Goal: Information Seeking & Learning: Learn about a topic

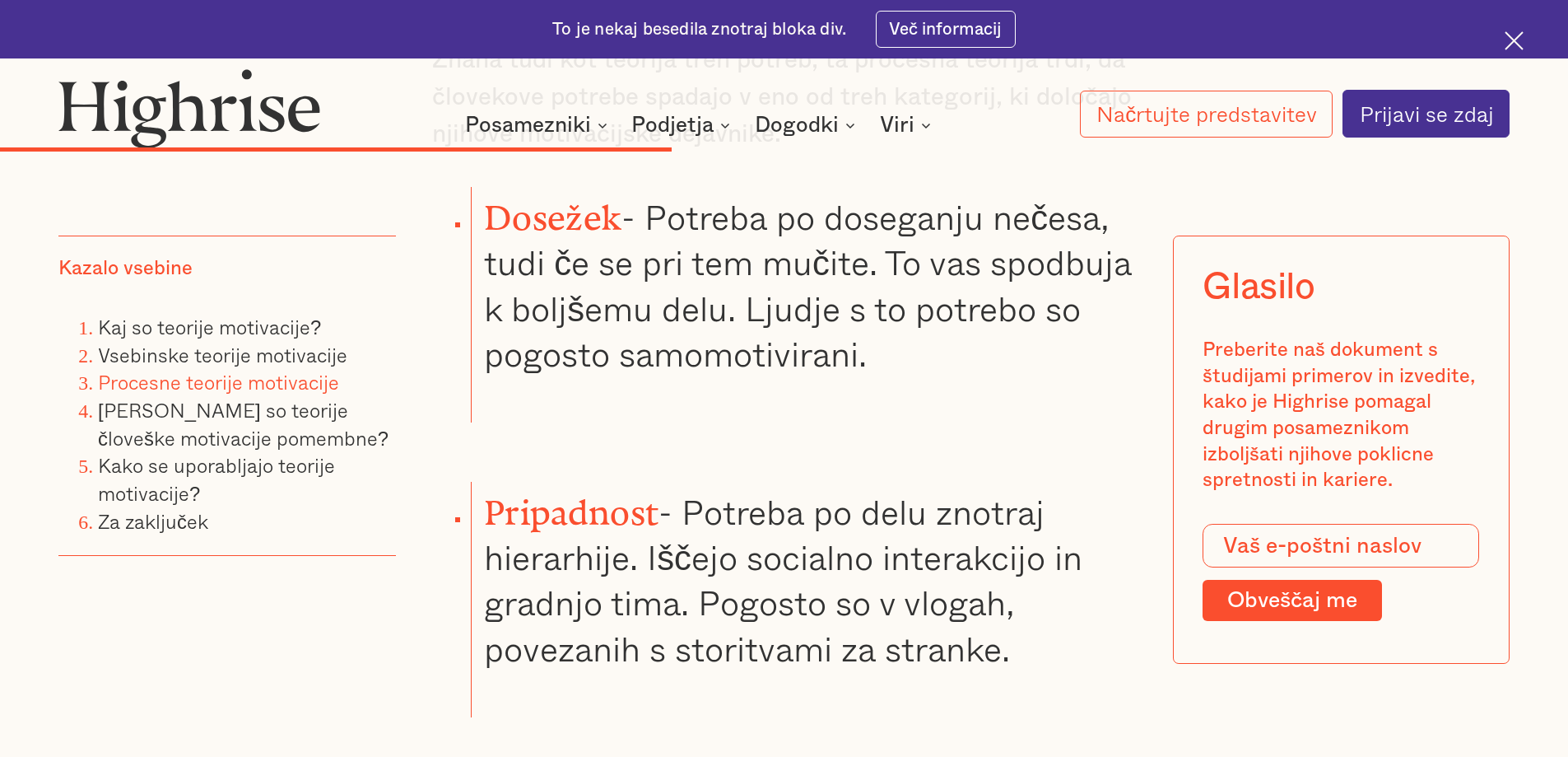
scroll to position [7653, 0]
click at [759, 487] on font "- Potreba po delu znotraj hierarhije. Iščejo socialno interakcijo in gradnjo ti…" at bounding box center [783, 582] width 598 height 189
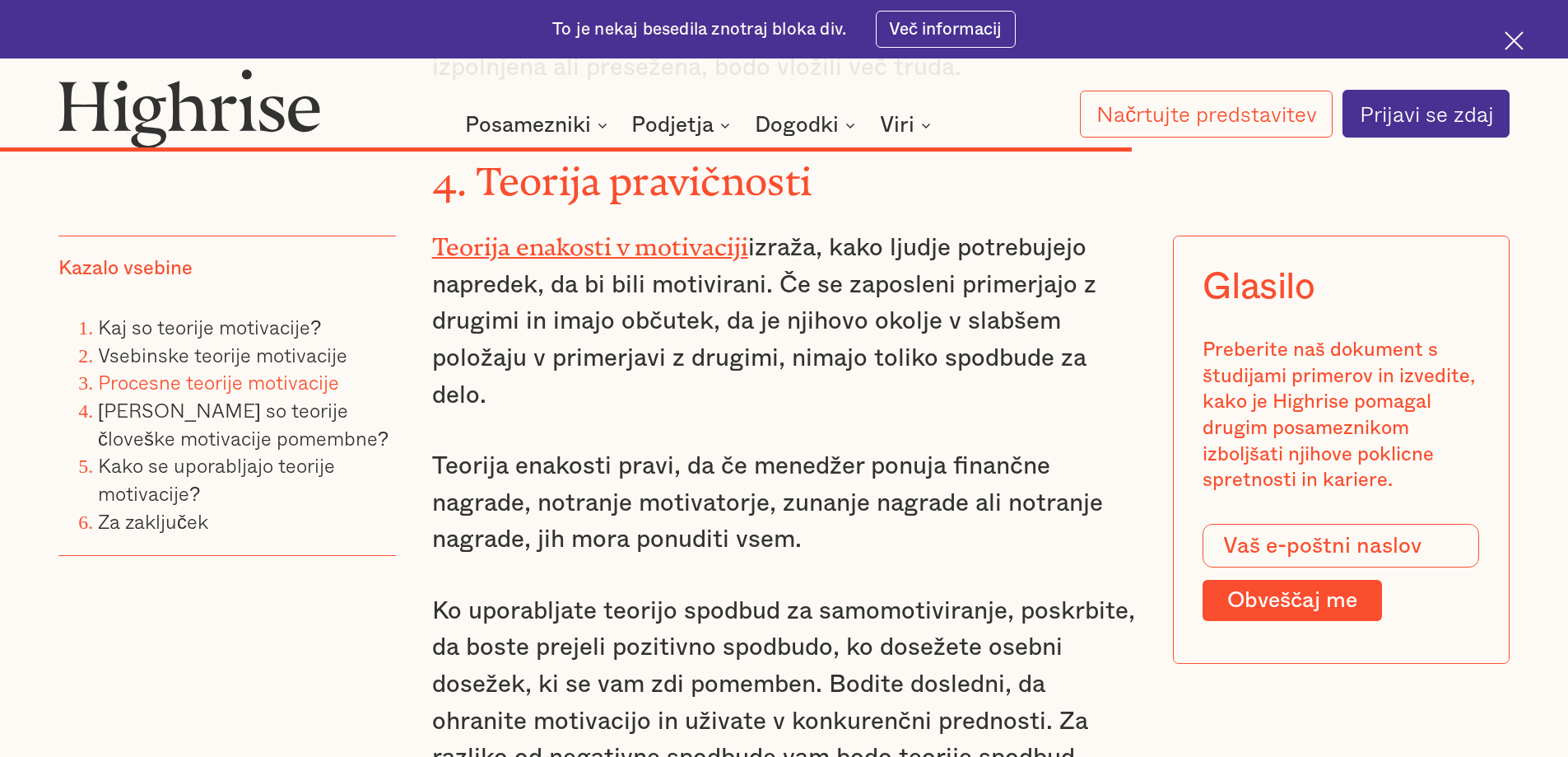
scroll to position [12117, 0]
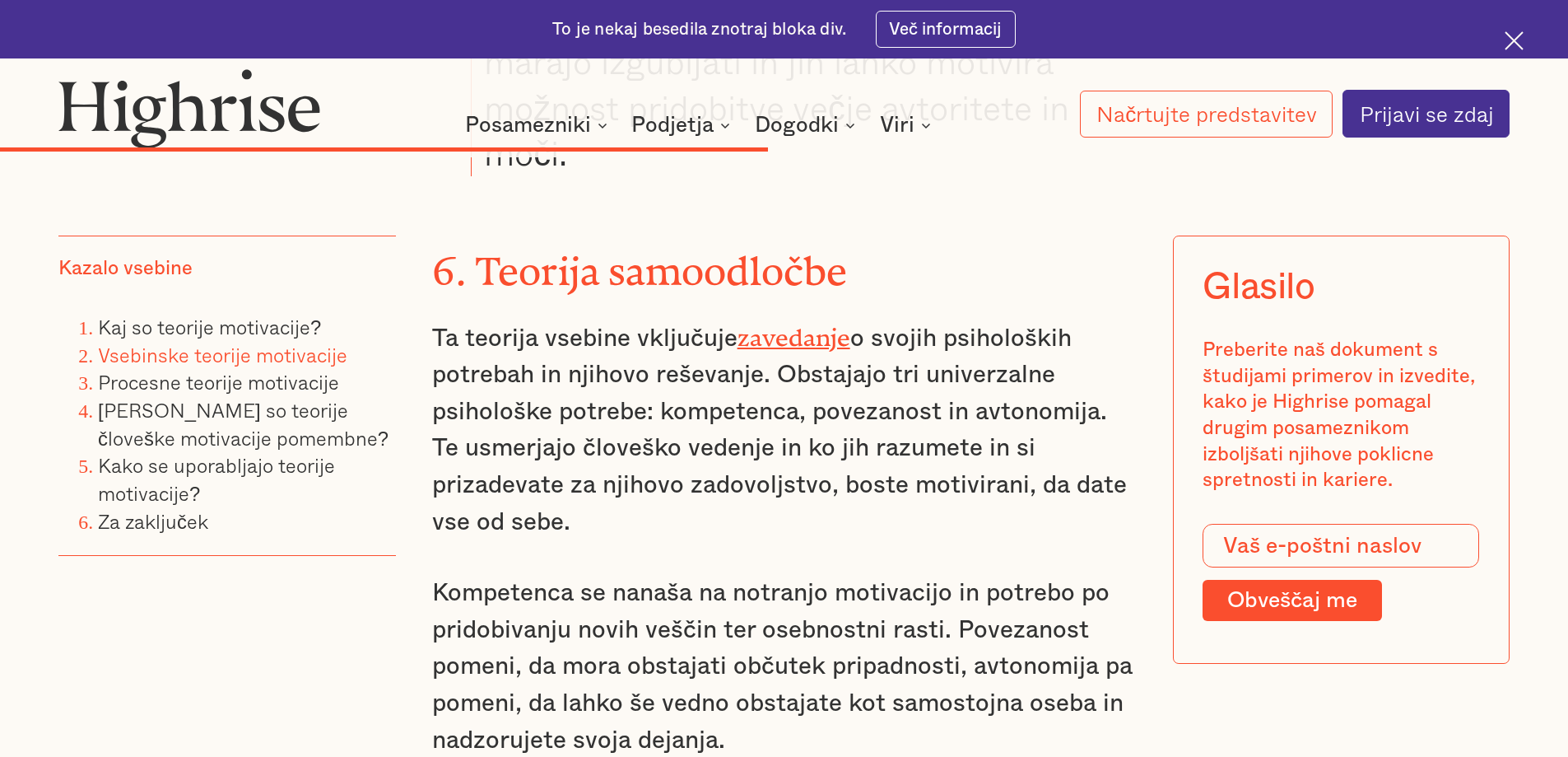
scroll to position [8484, 0]
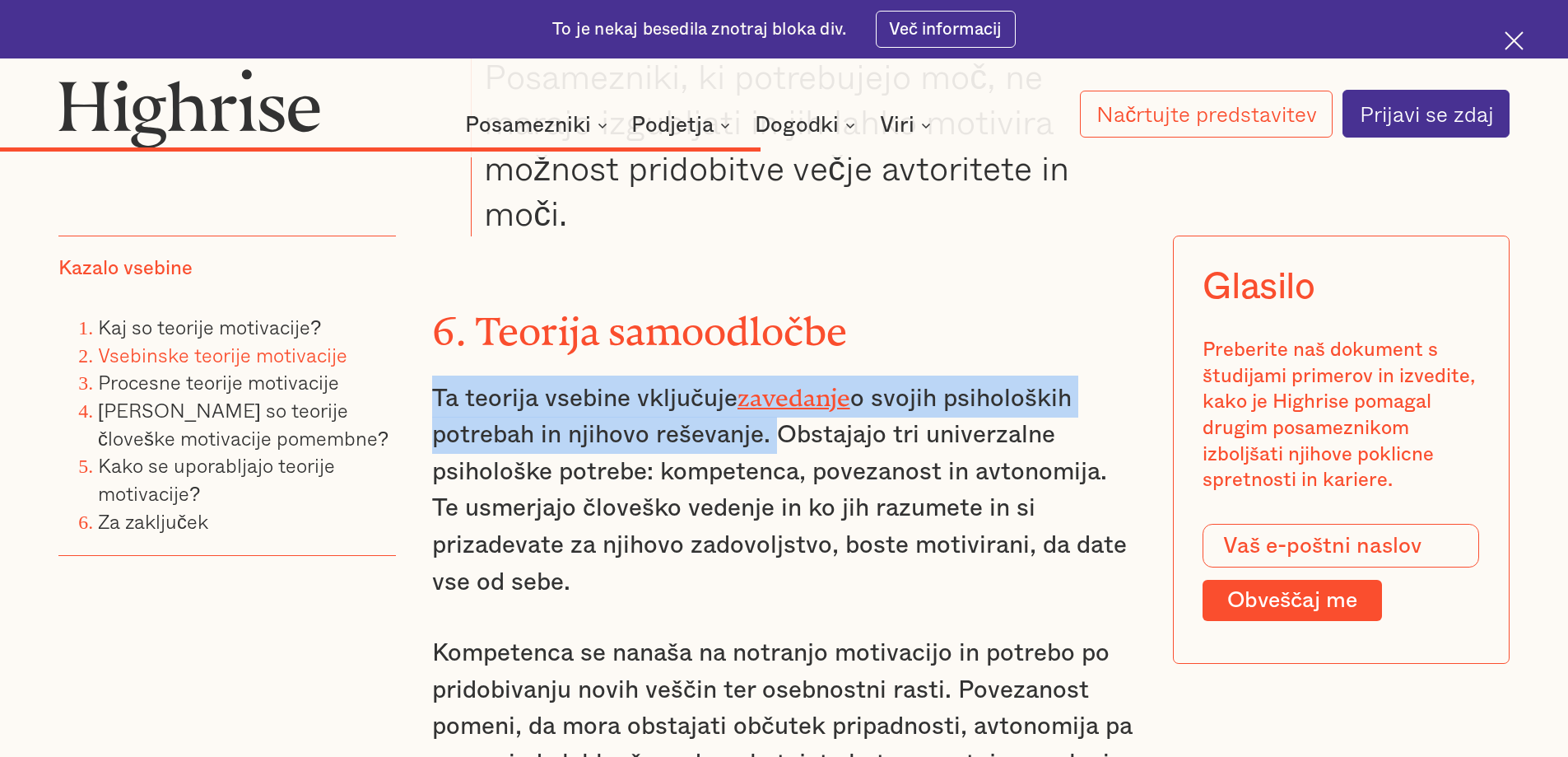
drag, startPoint x: 768, startPoint y: 244, endPoint x: 417, endPoint y: 198, distance: 354.0
click at [417, 199] on div "Motivacija ostaja ključni vidik delovne uspešnosti. Če se zaposleni ne počutijo…" at bounding box center [784, 327] width 1451 height 14356
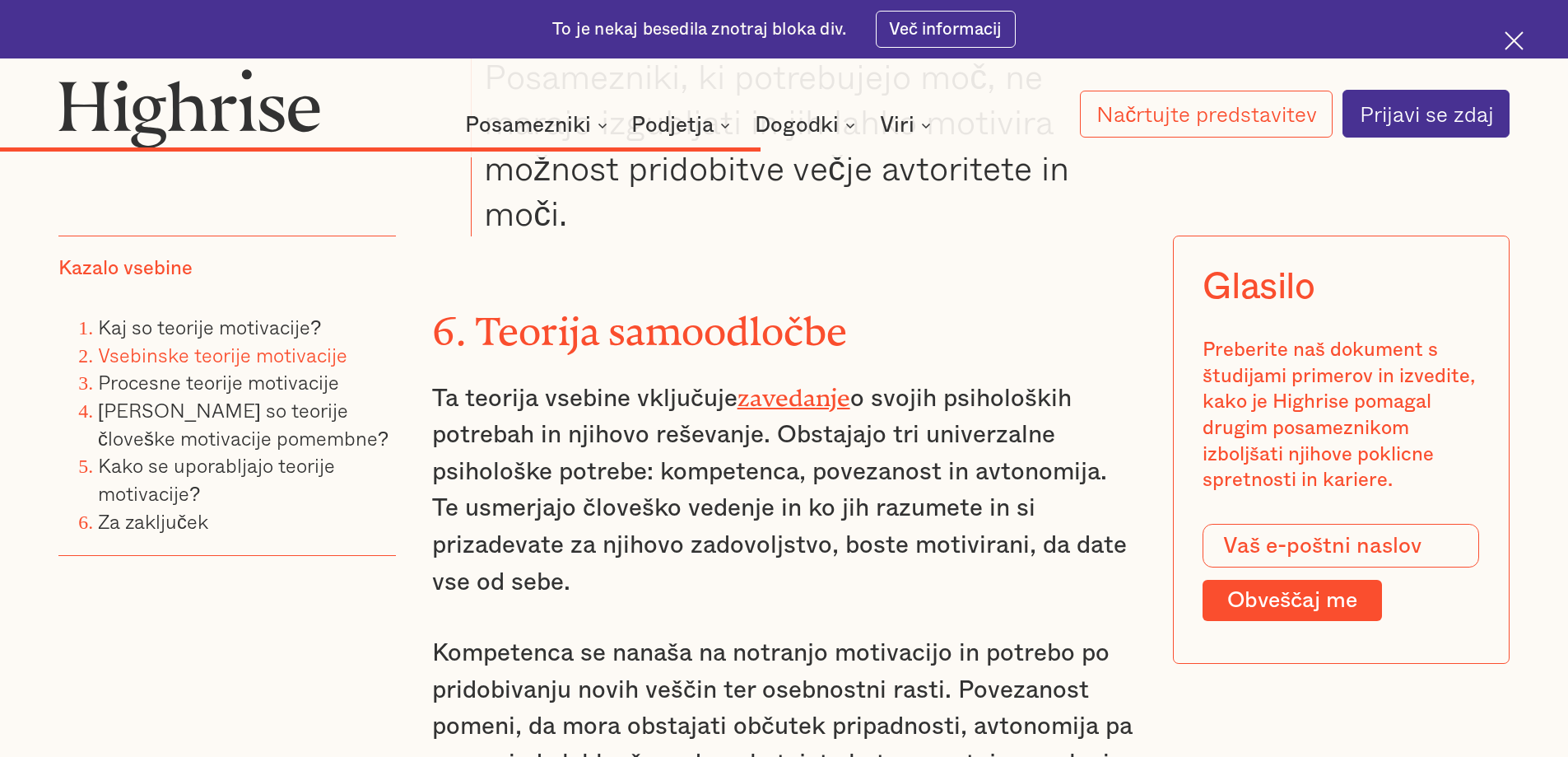
click at [944, 387] on font "o svojih psiholoških potrebah in njihovo reševanje. Obstajajo tri univerzalne p…" at bounding box center [779, 491] width 695 height 208
drag, startPoint x: 659, startPoint y: 496, endPoint x: 817, endPoint y: 507, distance: 158.4
click at [779, 640] on font "Kompetenca se nanaša na notranjo motivacijo in potrebo po pridobivanju novih ve…" at bounding box center [782, 727] width 701 height 172
drag, startPoint x: 817, startPoint y: 507, endPoint x: 981, endPoint y: 509, distance: 164.0
click at [821, 640] on font "Kompetenca se nanaša na notranjo motivacijo in potrebo po pridobivanju novih ve…" at bounding box center [782, 727] width 701 height 172
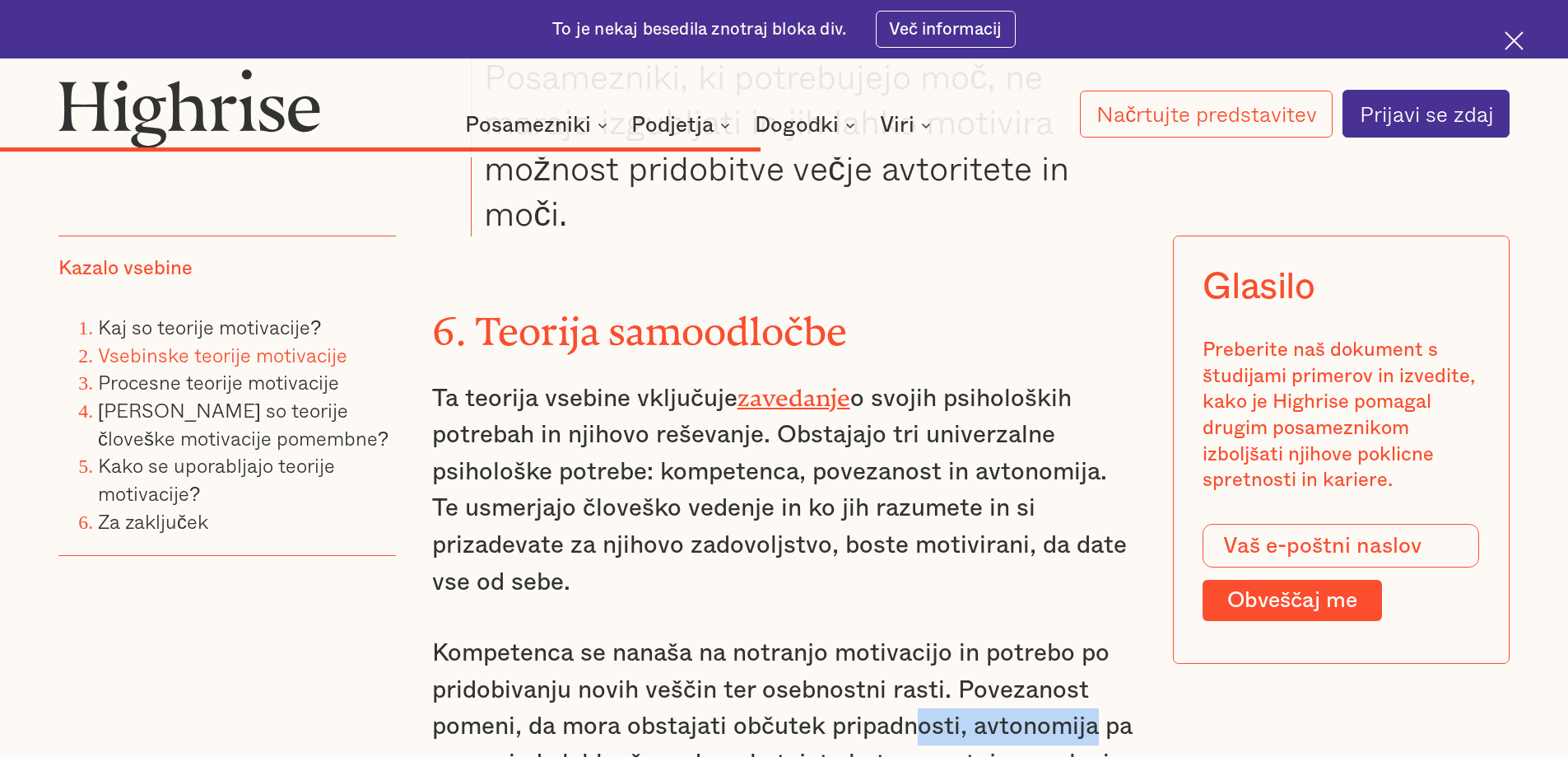
drag, startPoint x: 1098, startPoint y: 496, endPoint x: 854, endPoint y: 501, distance: 244.1
click at [892, 640] on font "Kompetenca se nanaša na notranjo motivacijo in potrebo po pridobivanju novih ve…" at bounding box center [782, 727] width 701 height 172
drag, startPoint x: 847, startPoint y: 501, endPoint x: 817, endPoint y: 500, distance: 30.0
click at [847, 640] on font "Kompetenca se nanaša na notranjo motivacijo in potrebo po pridobivanju novih ve…" at bounding box center [782, 727] width 701 height 172
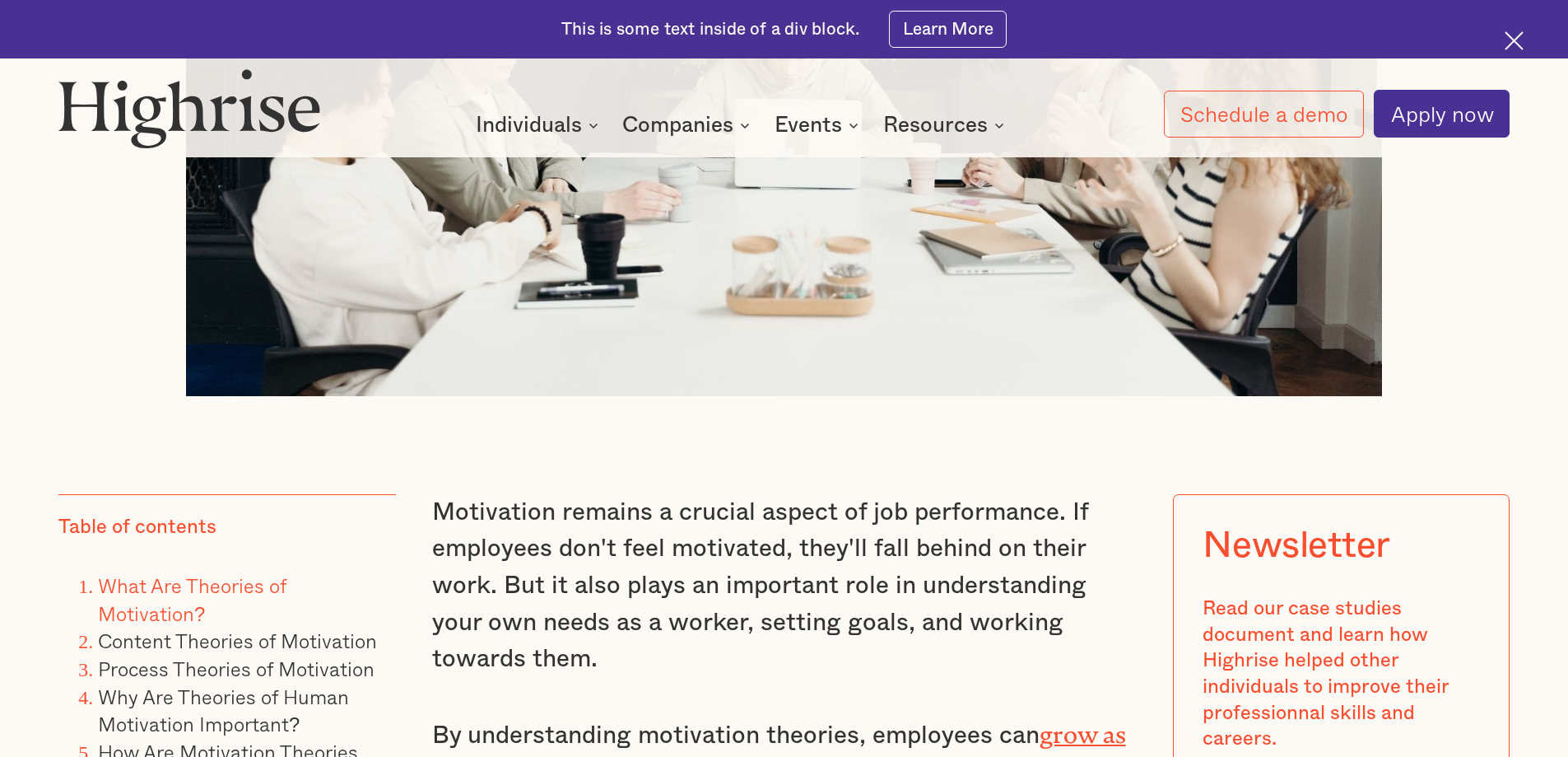
scroll to position [836, 0]
